Goal: Check status: Check status

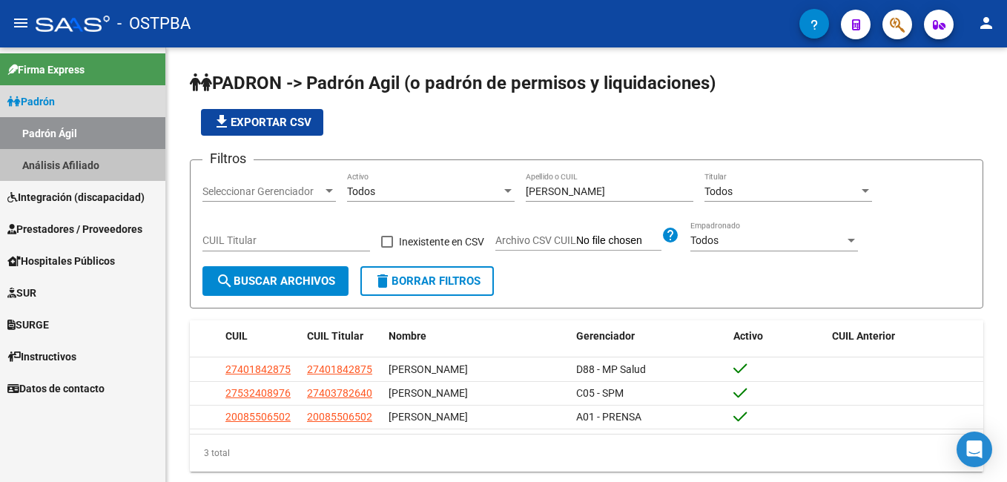
click at [71, 157] on link "Análisis Afiliado" at bounding box center [82, 165] width 165 height 32
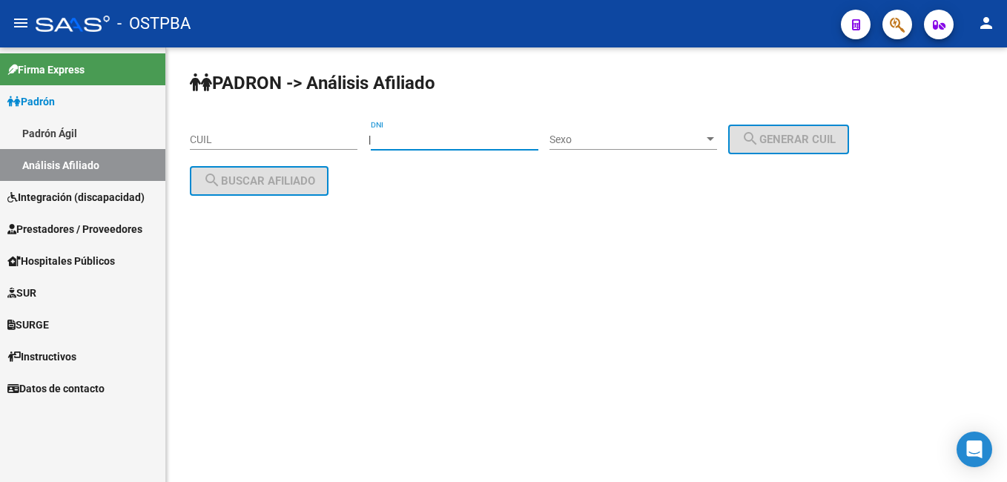
click at [469, 139] on input "DNI" at bounding box center [455, 139] width 168 height 13
type input "17898624"
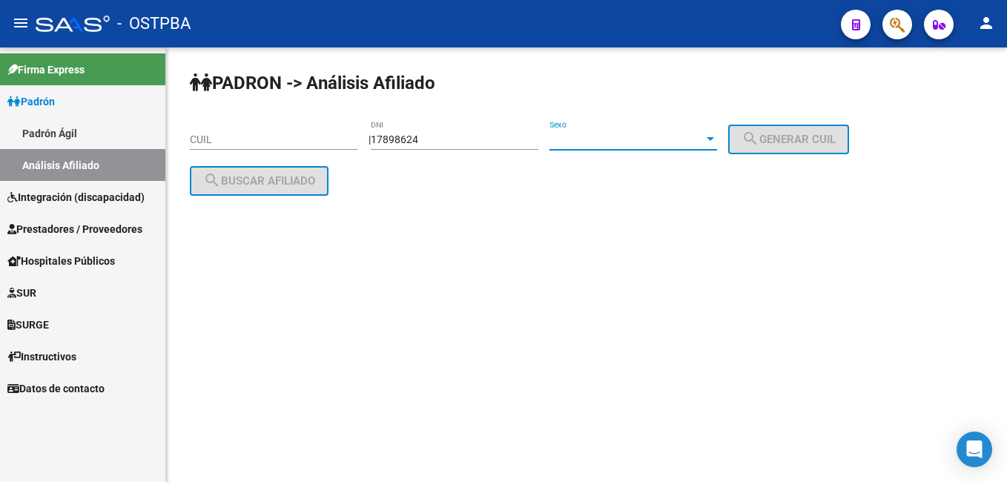
click at [714, 139] on div at bounding box center [710, 139] width 7 height 4
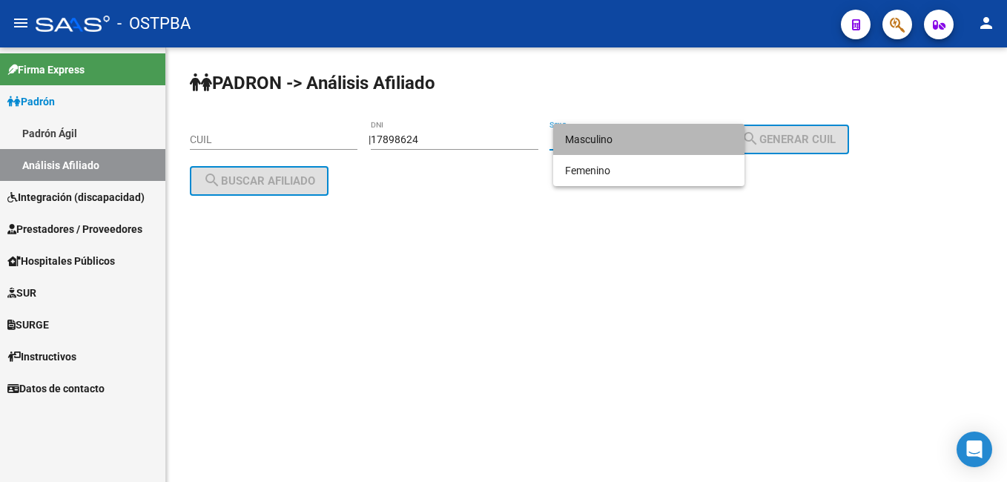
click at [605, 139] on span "Masculino" at bounding box center [649, 139] width 168 height 31
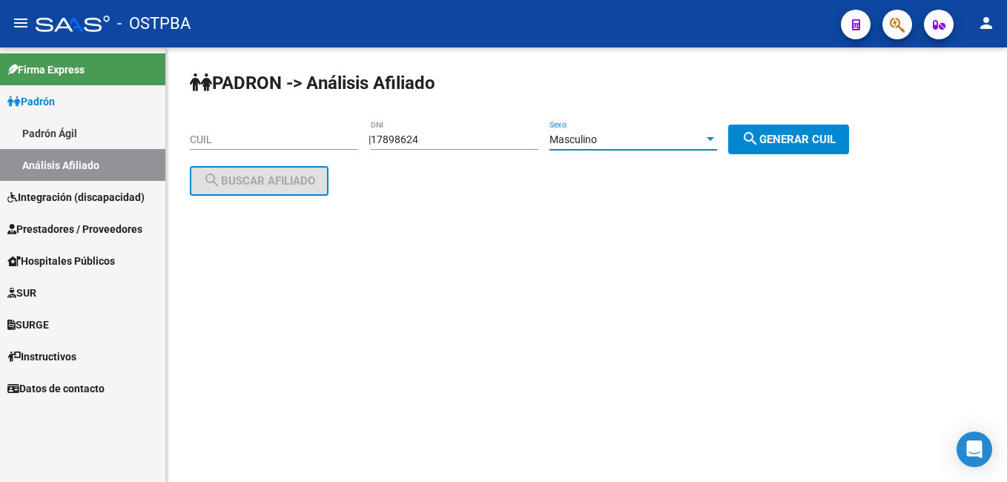
click at [824, 139] on span "search Generar CUIL" at bounding box center [788, 139] width 94 height 13
type input "20-17898624-5"
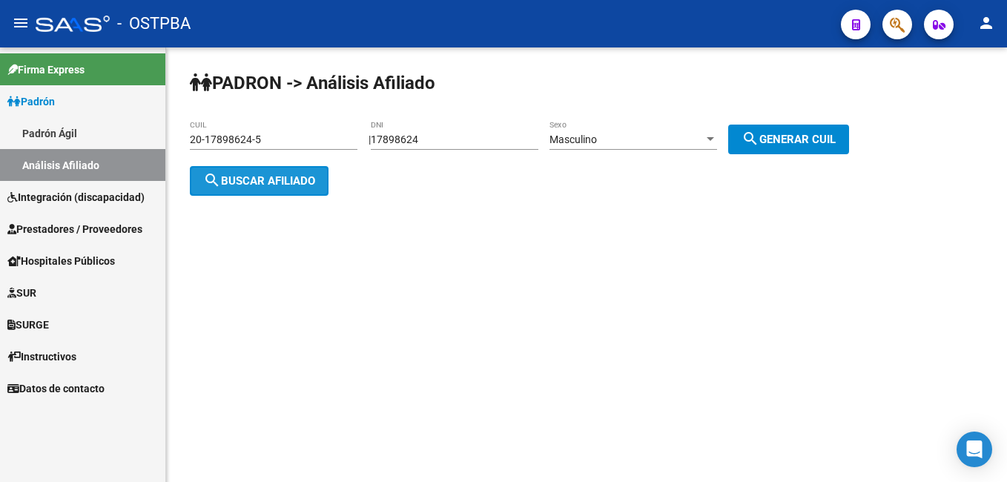
click at [286, 180] on span "search Buscar afiliado" at bounding box center [259, 180] width 112 height 13
